Goal: Transaction & Acquisition: Book appointment/travel/reservation

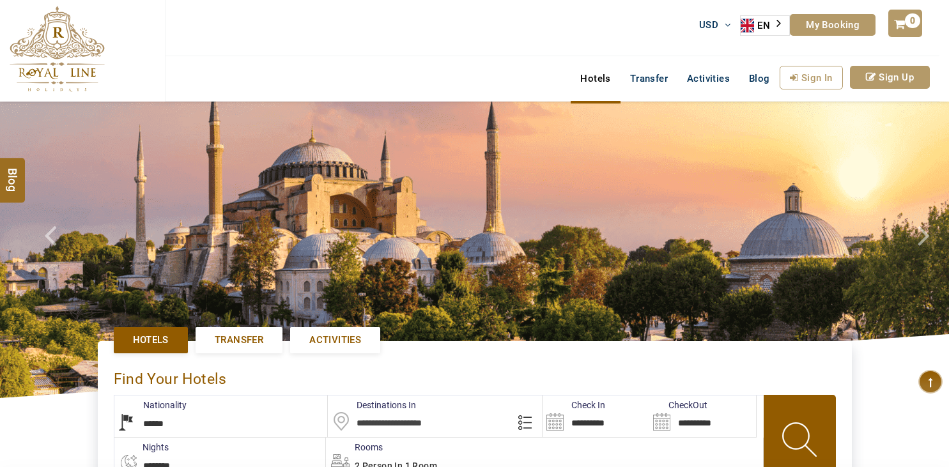
select select "******"
type input "**********"
click at [231, 346] on span "Transfer" at bounding box center [239, 340] width 49 height 13
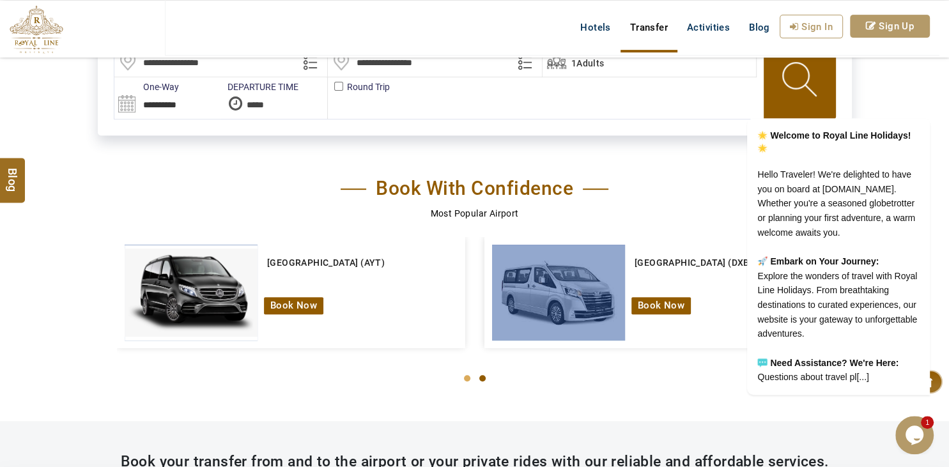
scroll to position [353, 0]
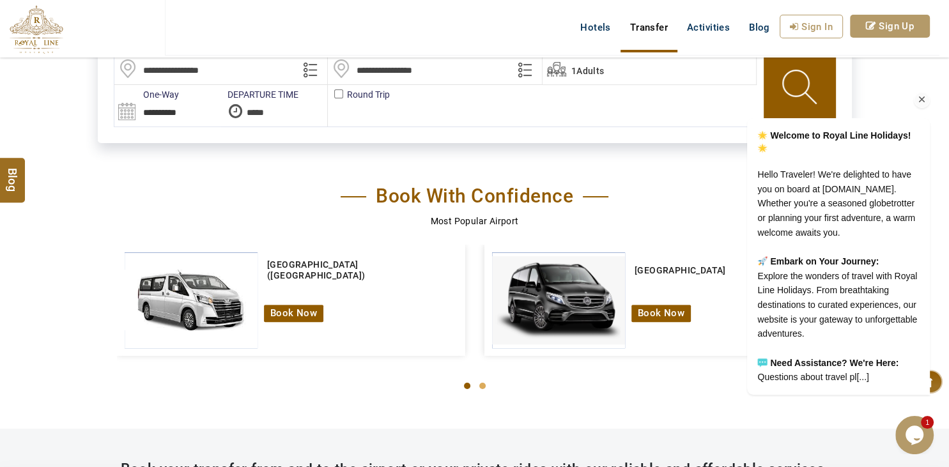
click at [928, 92] on div "Chat attention grabber" at bounding box center [922, 100] width 16 height 16
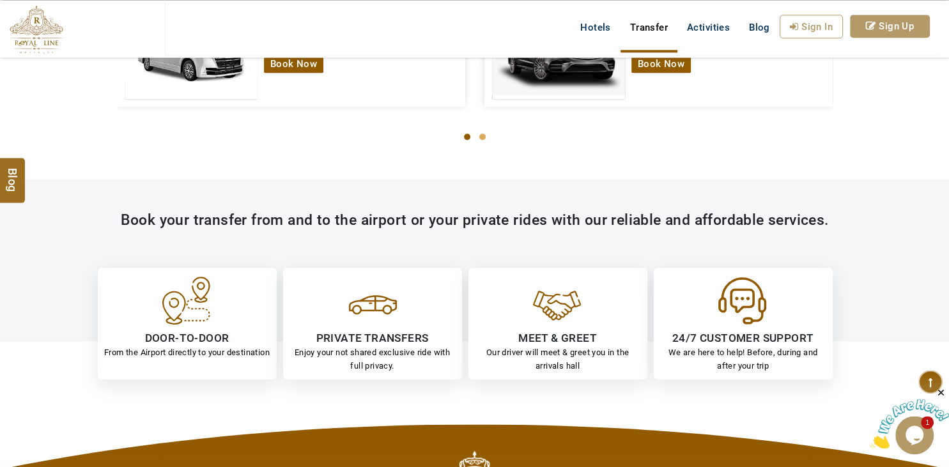
scroll to position [607, 0]
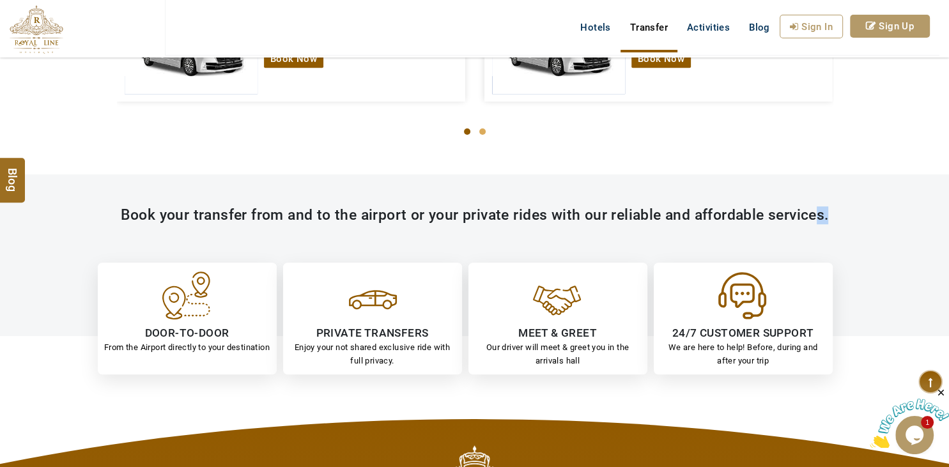
drag, startPoint x: 830, startPoint y: 215, endPoint x: 815, endPoint y: 214, distance: 14.7
click at [815, 214] on div "Book your transfer from and to the airport or your private rides with our relia…" at bounding box center [475, 215] width 748 height 18
click at [837, 228] on div "Book your transfer from and to the airport or your private rides with our relia…" at bounding box center [475, 271] width 748 height 130
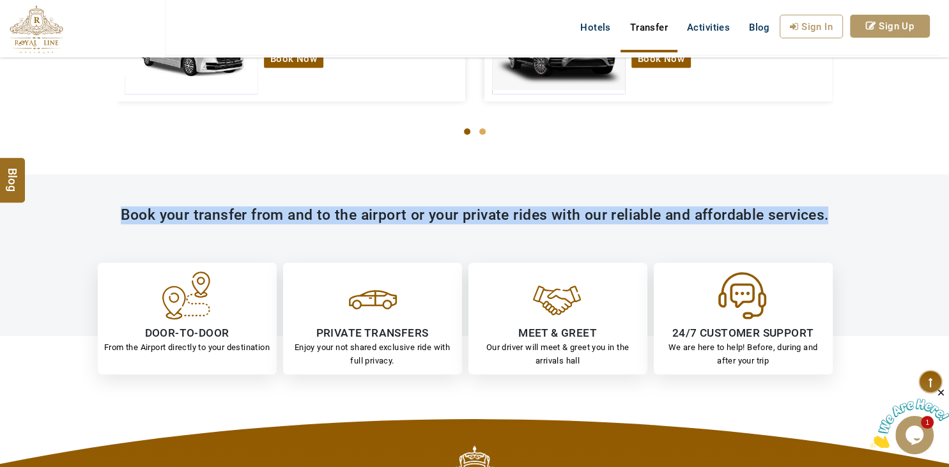
drag, startPoint x: 827, startPoint y: 214, endPoint x: 114, endPoint y: 220, distance: 712.4
click at [114, 220] on div "Book your transfer from and to the airport or your private rides with our relia…" at bounding box center [475, 215] width 748 height 18
copy div "Book your transfer from and to the airport or your private rides with our relia…"
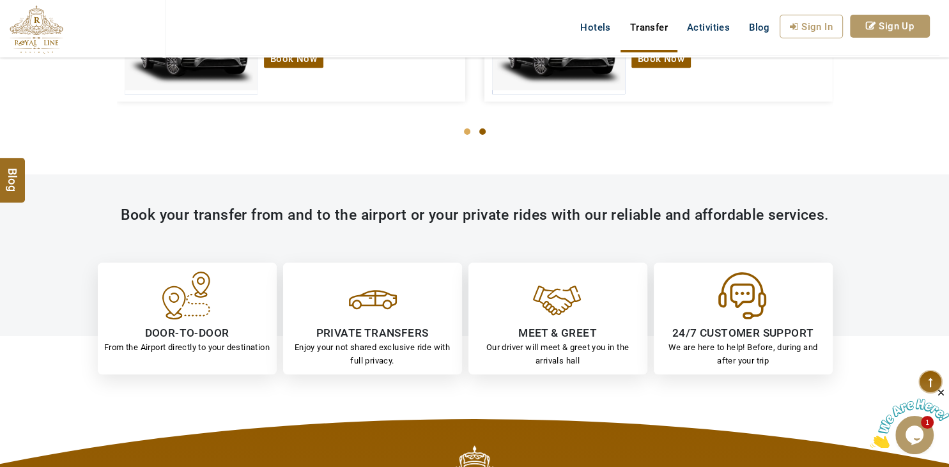
click at [388, 403] on div "**********" at bounding box center [474, 73] width 949 height 1361
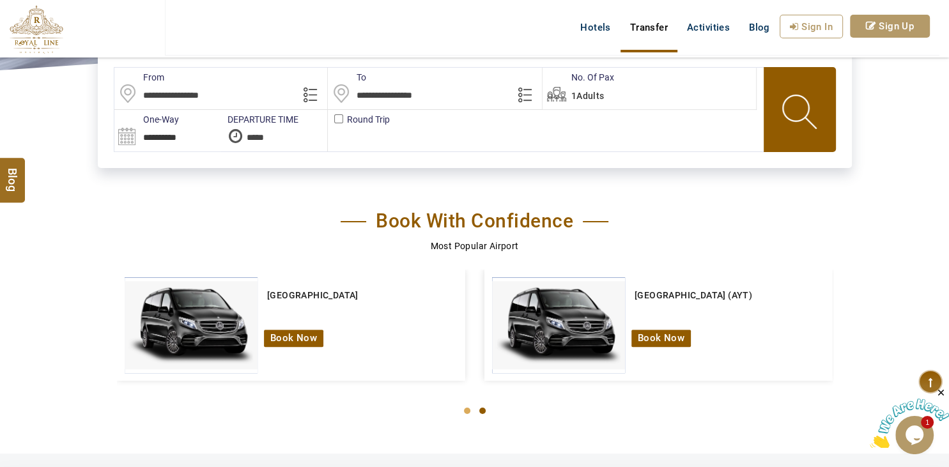
scroll to position [270, 0]
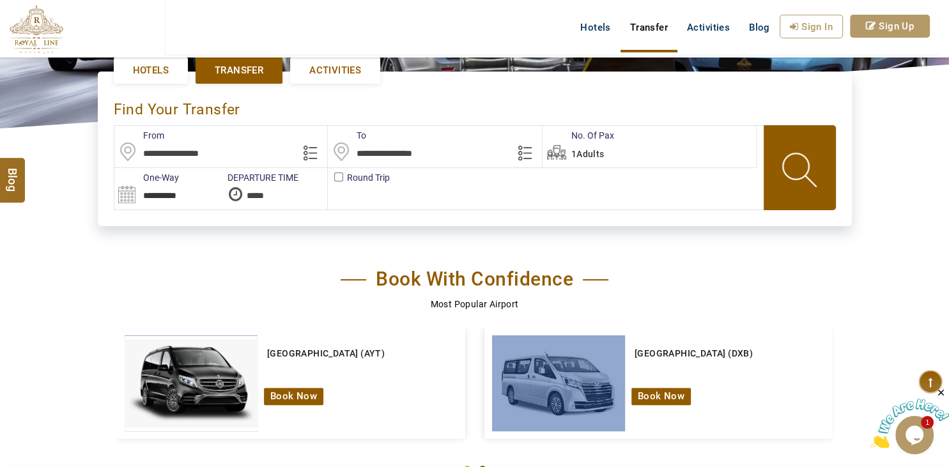
click at [673, 355] on link "Dubai International Airport (DXB)" at bounding box center [693, 353] width 125 height 36
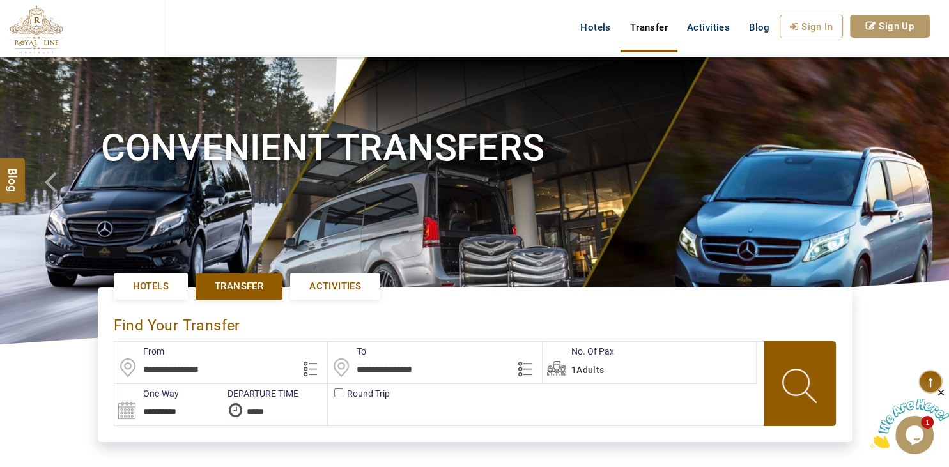
scroll to position [0, 0]
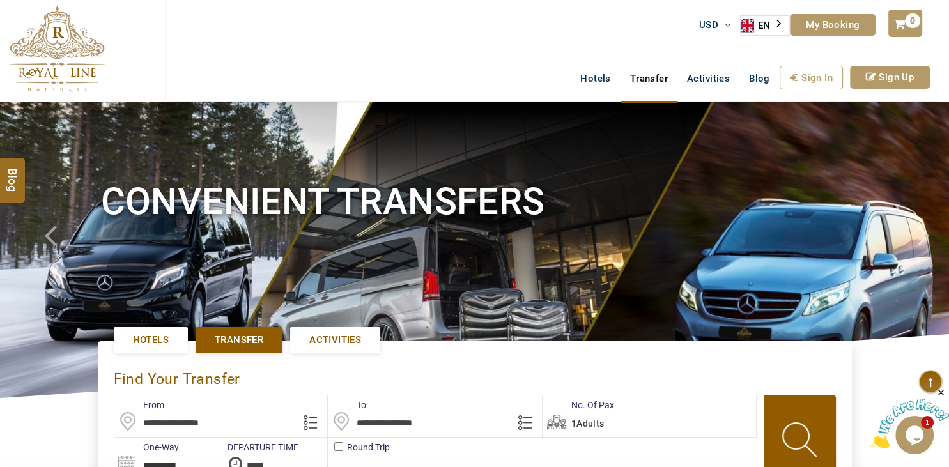
click at [853, 26] on link "My Booking" at bounding box center [833, 25] width 86 height 22
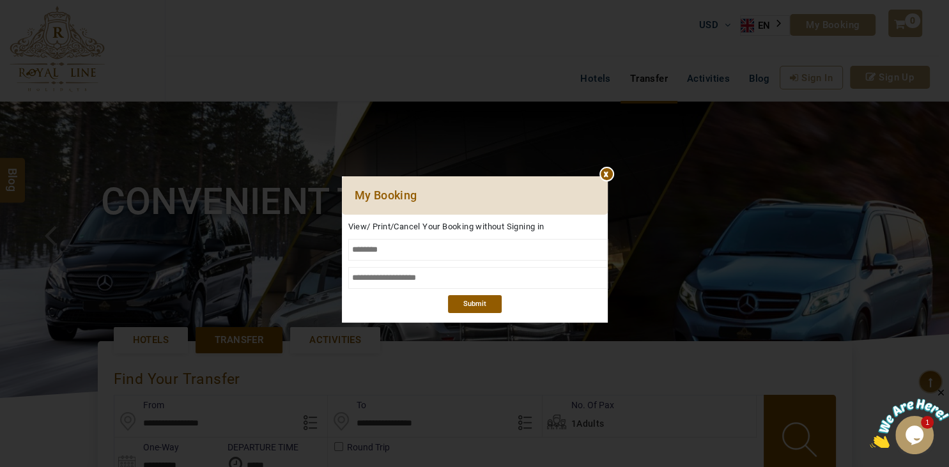
click at [607, 176] on div at bounding box center [475, 176] width 266 height 0
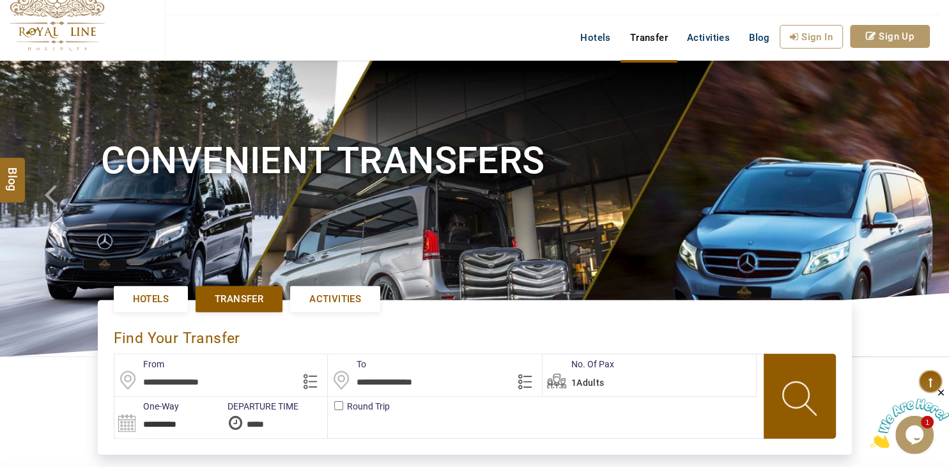
scroll to position [67, 0]
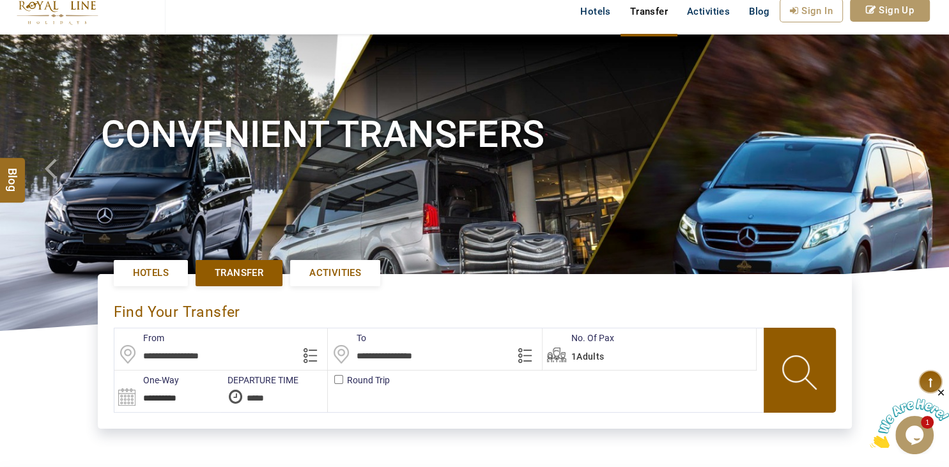
click at [252, 380] on label "DEPARTURE TIME" at bounding box center [259, 380] width 77 height 13
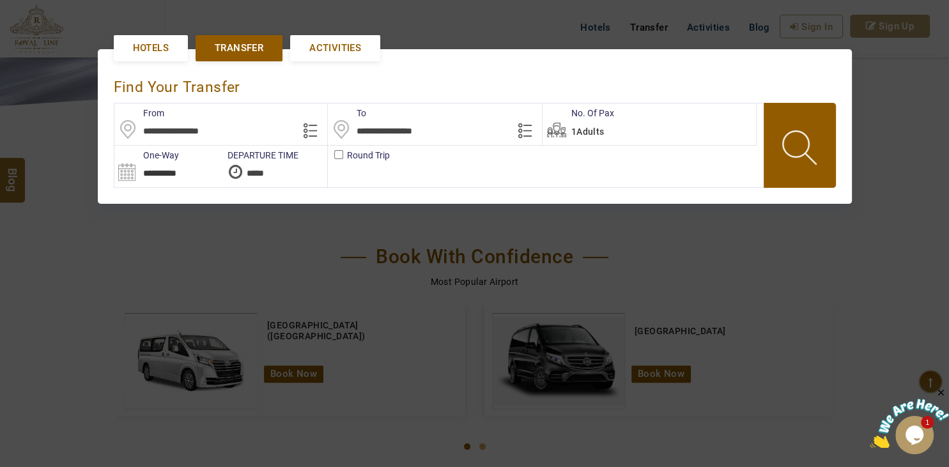
scroll to position [293, 0]
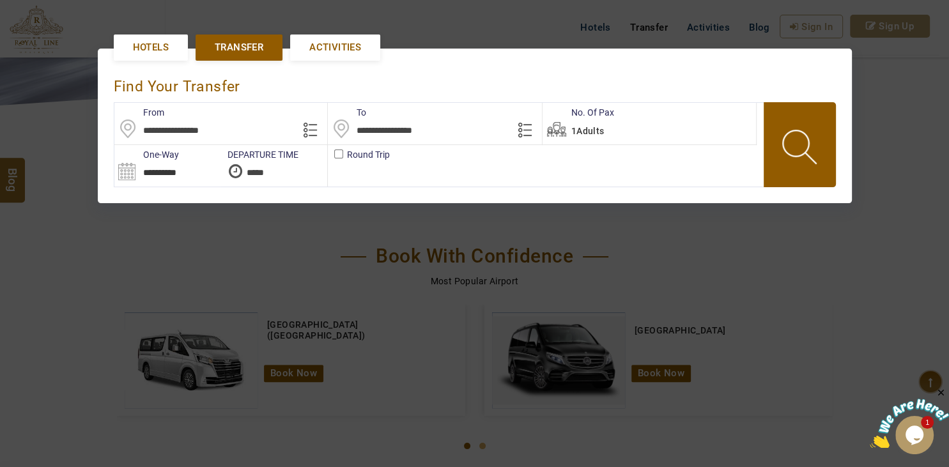
click at [274, 217] on div "**********" at bounding box center [475, 125] width 754 height 206
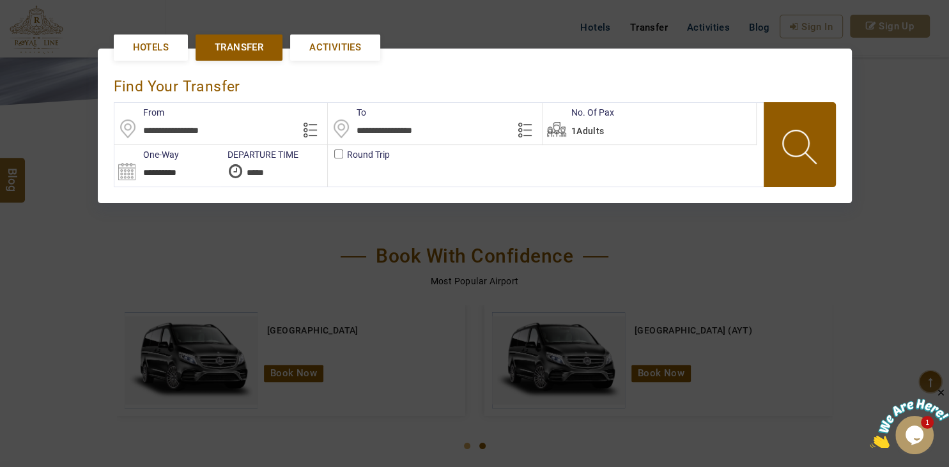
drag, startPoint x: 504, startPoint y: 233, endPoint x: 563, endPoint y: 223, distance: 59.6
click at [505, 233] on div at bounding box center [474, 233] width 949 height 467
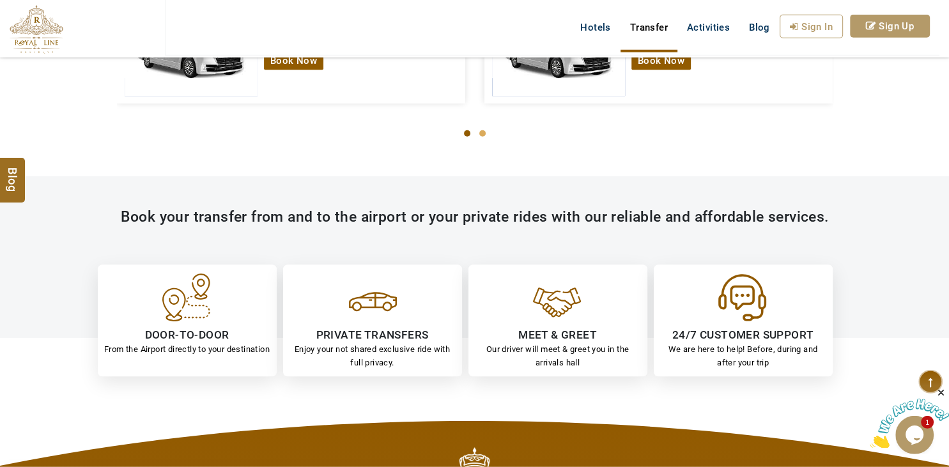
scroll to position [607, 0]
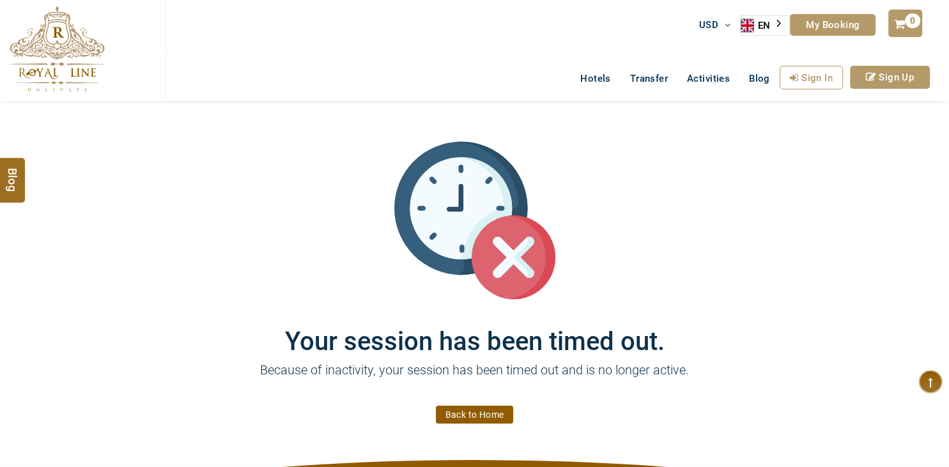
click at [472, 420] on link "Back to Home" at bounding box center [475, 415] width 78 height 18
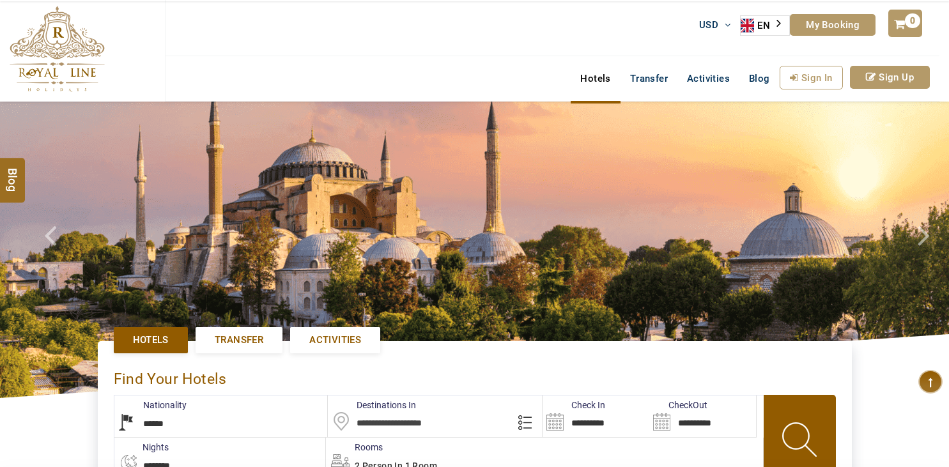
select select "******"
click at [340, 342] on span "Activities" at bounding box center [335, 340] width 52 height 13
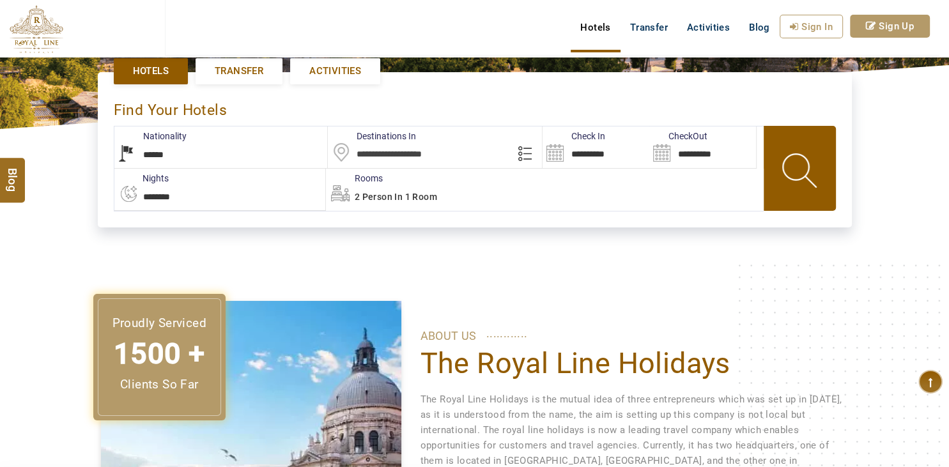
scroll to position [270, 0]
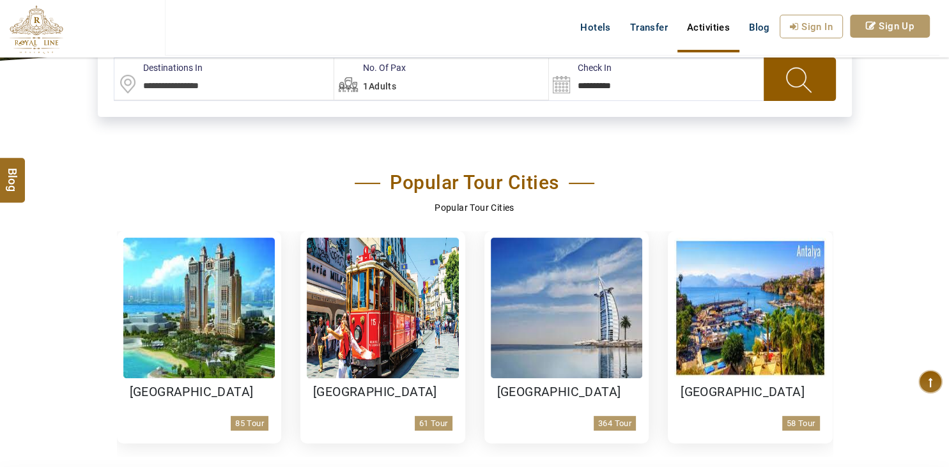
scroll to position [68, 0]
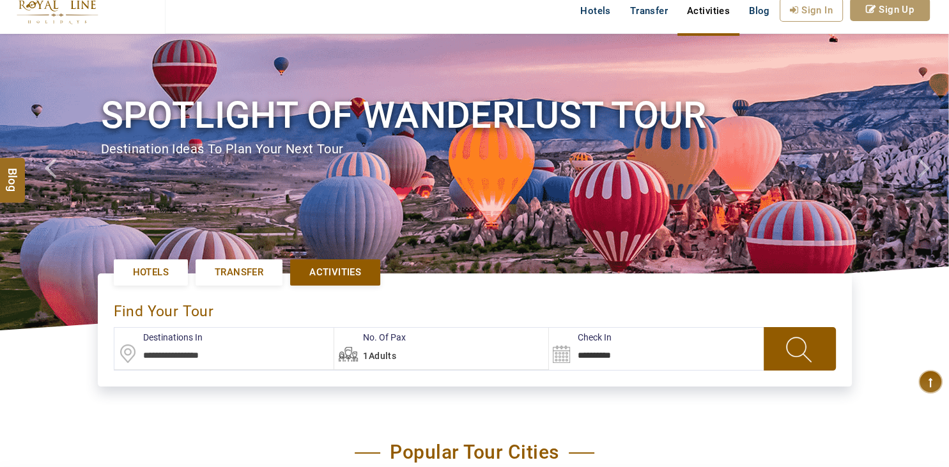
click at [220, 274] on span "Transfer" at bounding box center [239, 272] width 49 height 13
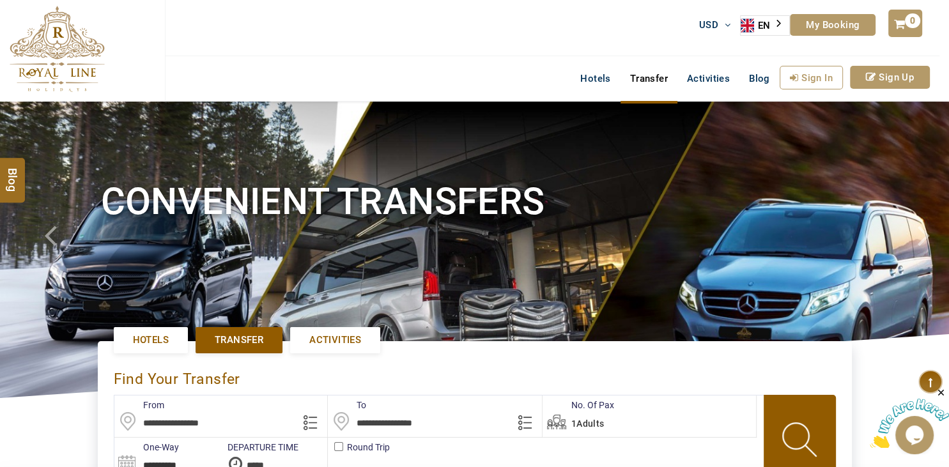
click at [157, 353] on link "Hotels" at bounding box center [151, 340] width 74 height 26
click at [602, 79] on link "Hotels" at bounding box center [595, 79] width 49 height 26
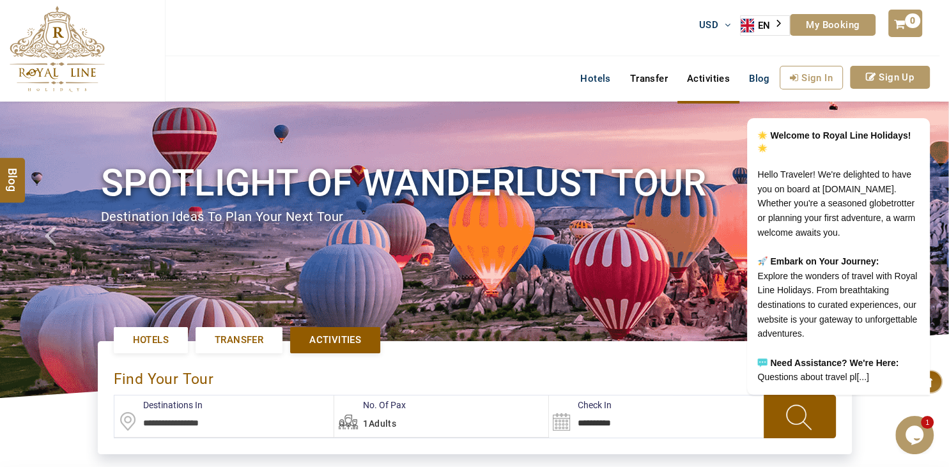
click at [626, 79] on link "Transfer" at bounding box center [648, 79] width 57 height 26
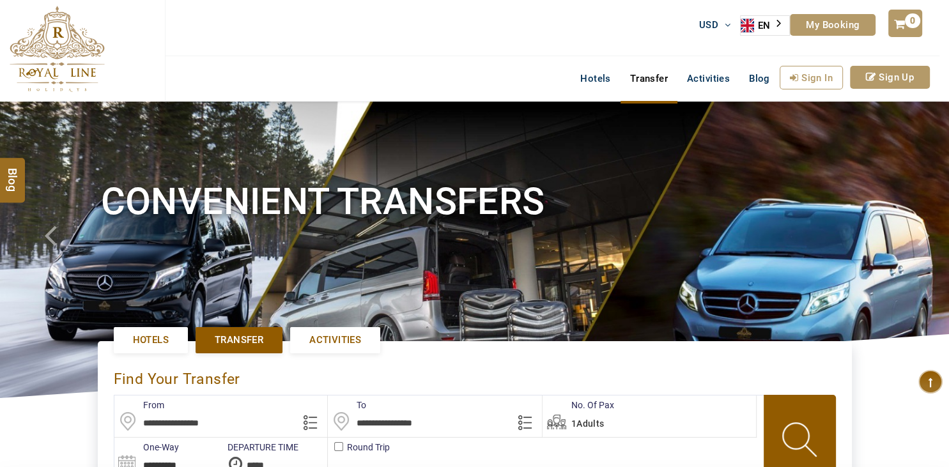
click at [302, 339] on link "Activities" at bounding box center [335, 340] width 90 height 26
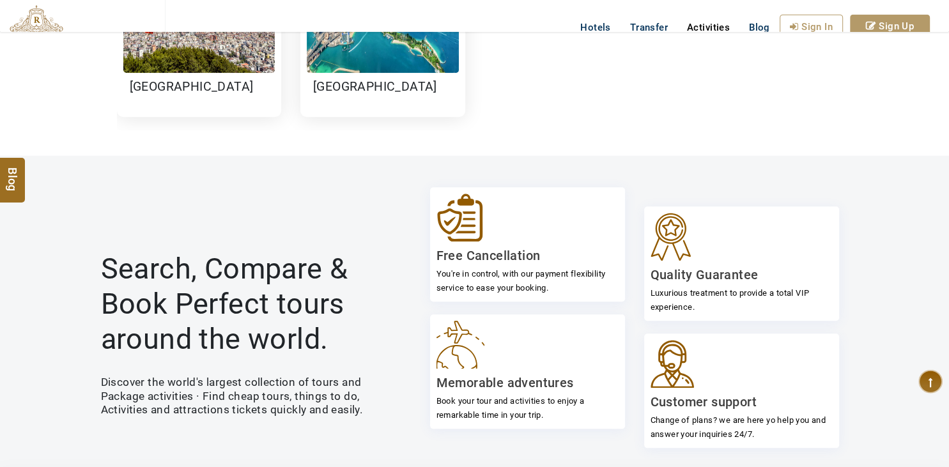
scroll to position [1417, 0]
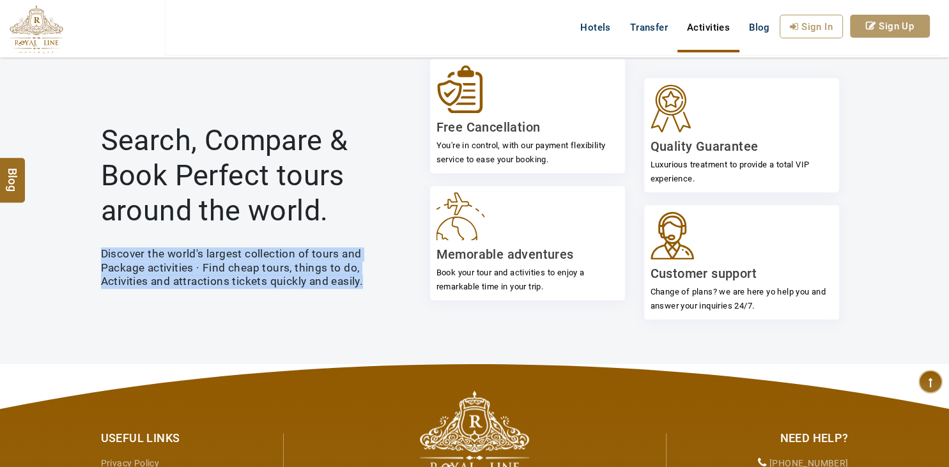
drag, startPoint x: 101, startPoint y: 251, endPoint x: 385, endPoint y: 277, distance: 284.9
click at [385, 277] on h4 "Discover the world's largest collection of tours and Package activities · Find …" at bounding box center [251, 268] width 300 height 42
copy h4 "Discover the world's largest collection of tours and Package activities · Find …"
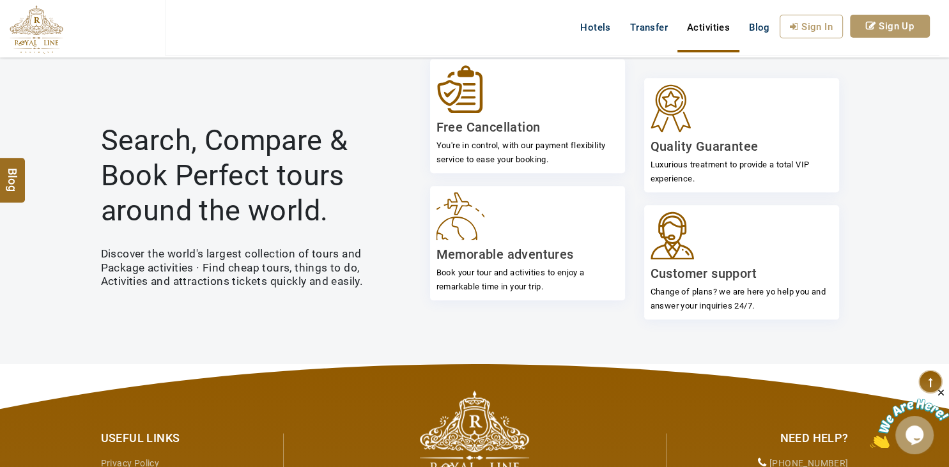
click at [344, 215] on h3 "Search, Compare & Book Perfect tours around the world." at bounding box center [251, 175] width 300 height 105
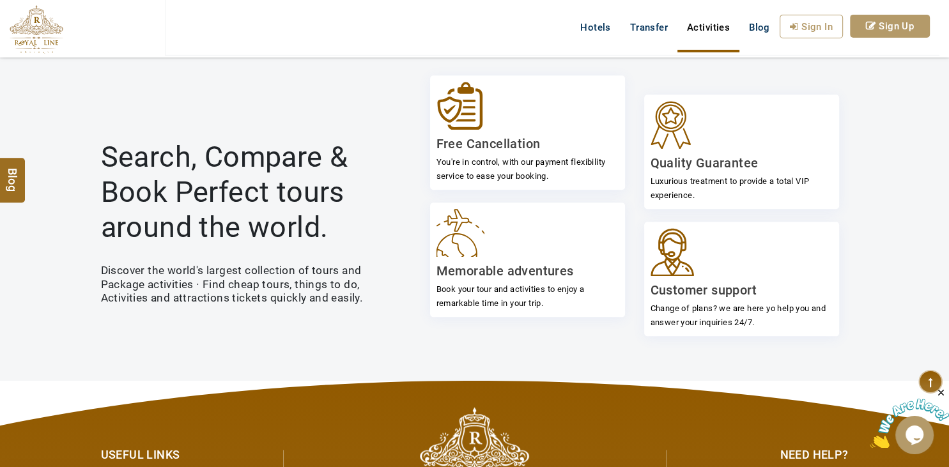
scroll to position [1148, 0]
